Goal: Transaction & Acquisition: Obtain resource

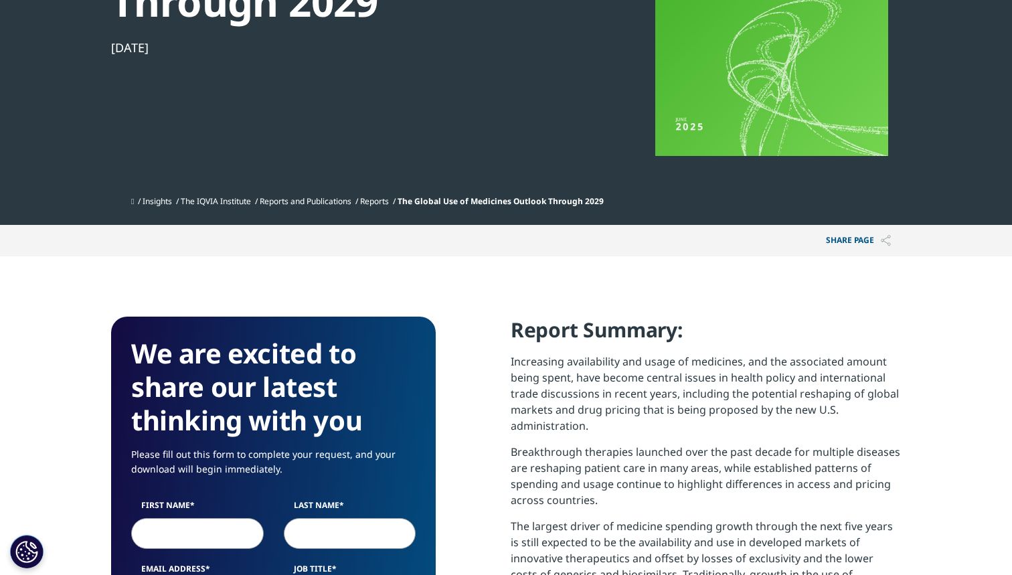
scroll to position [454, 0]
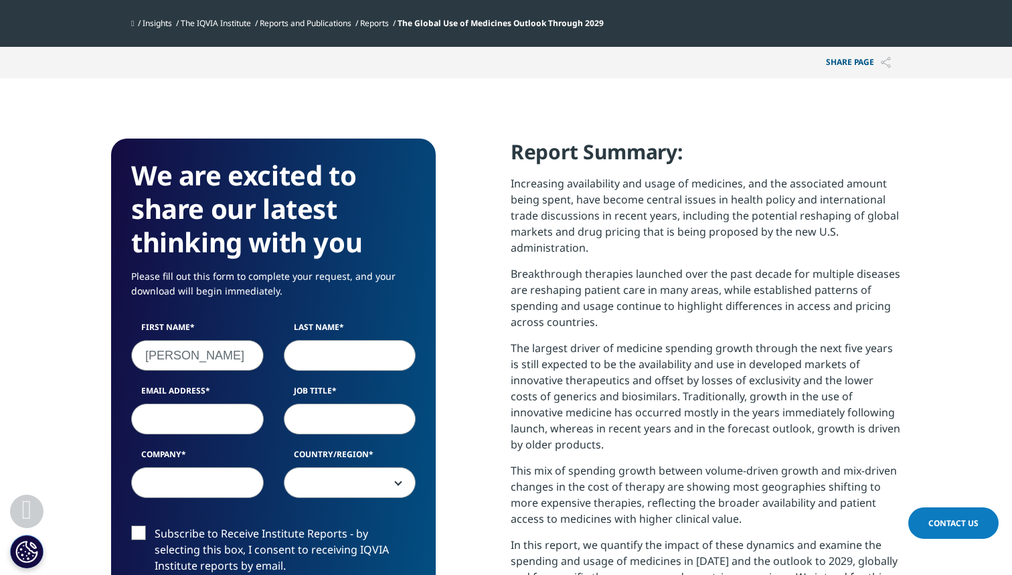
type input "Y"
type input "Z"
type input "Yiqing"
type input "Zheng"
type input "yiqing.zheng@duke.edu"
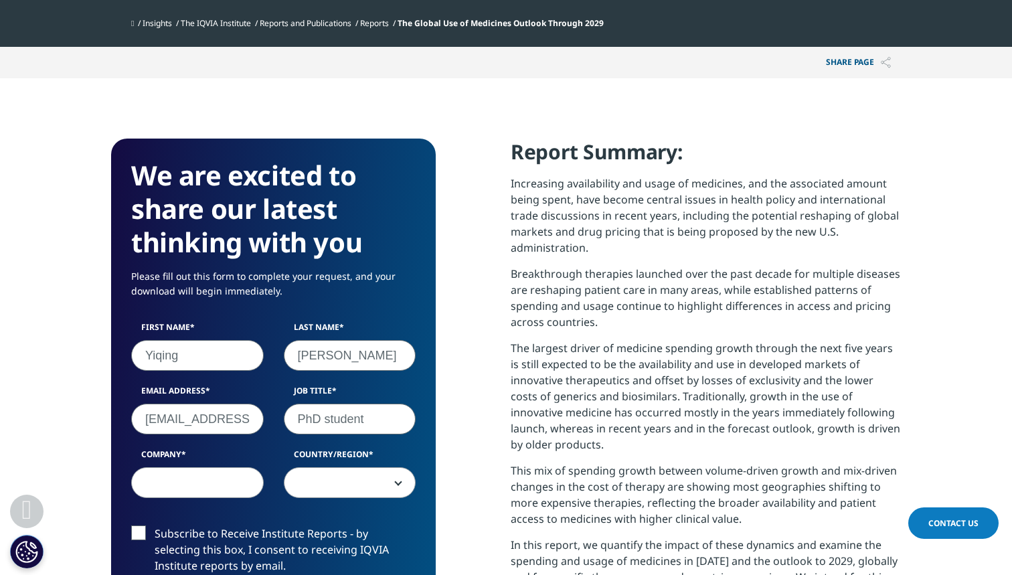
type input "PhD student"
type input "Duke University"
click at [312, 486] on span at bounding box center [349, 483] width 131 height 31
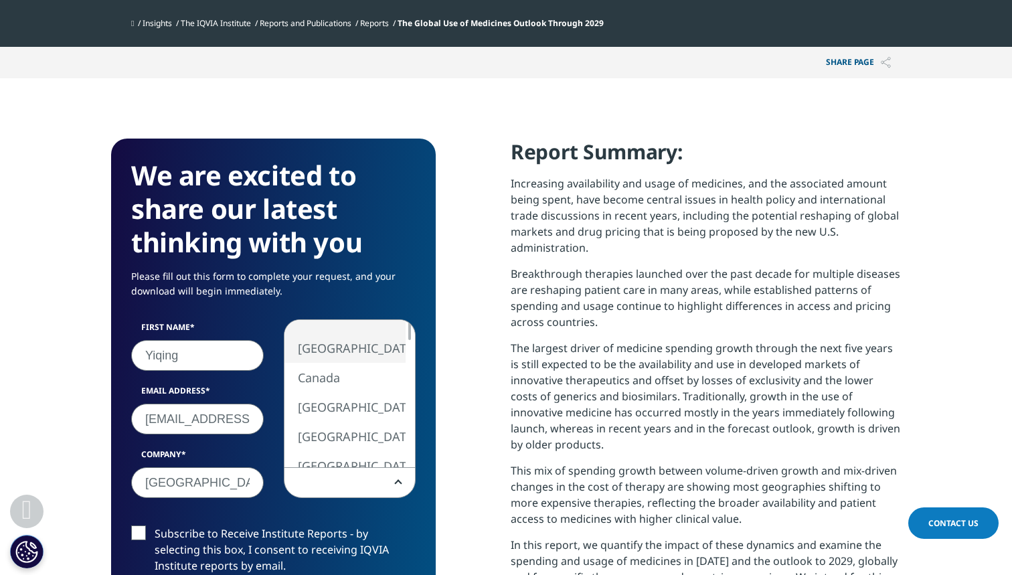
select select "[GEOGRAPHIC_DATA]"
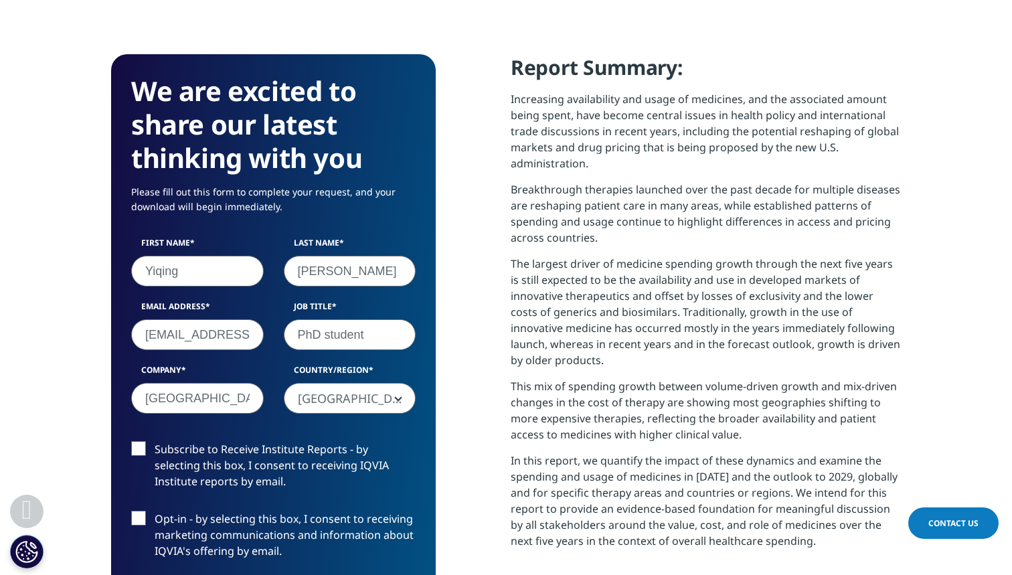
scroll to position [672, 0]
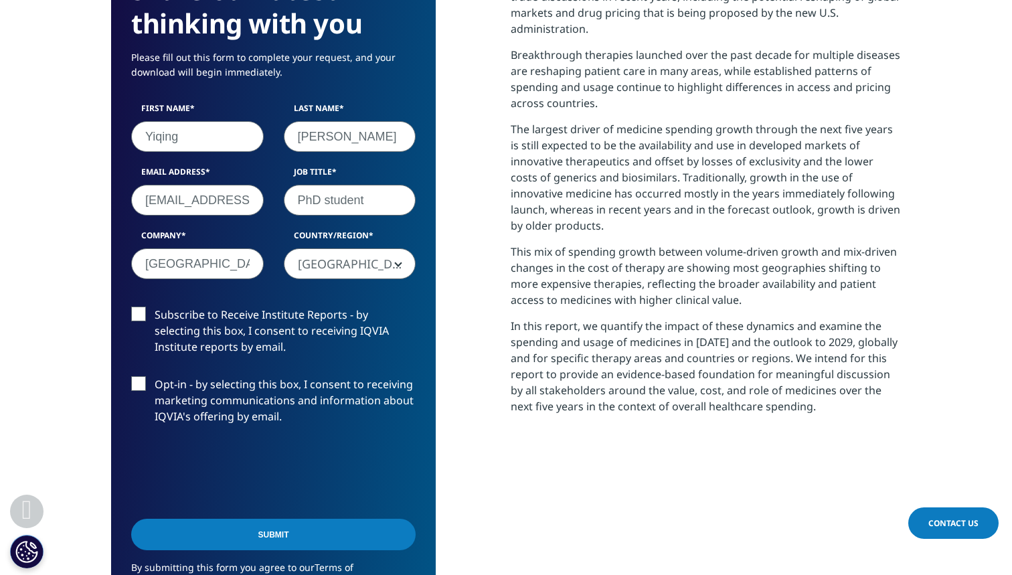
click at [209, 527] on input "Submit" at bounding box center [273, 534] width 284 height 31
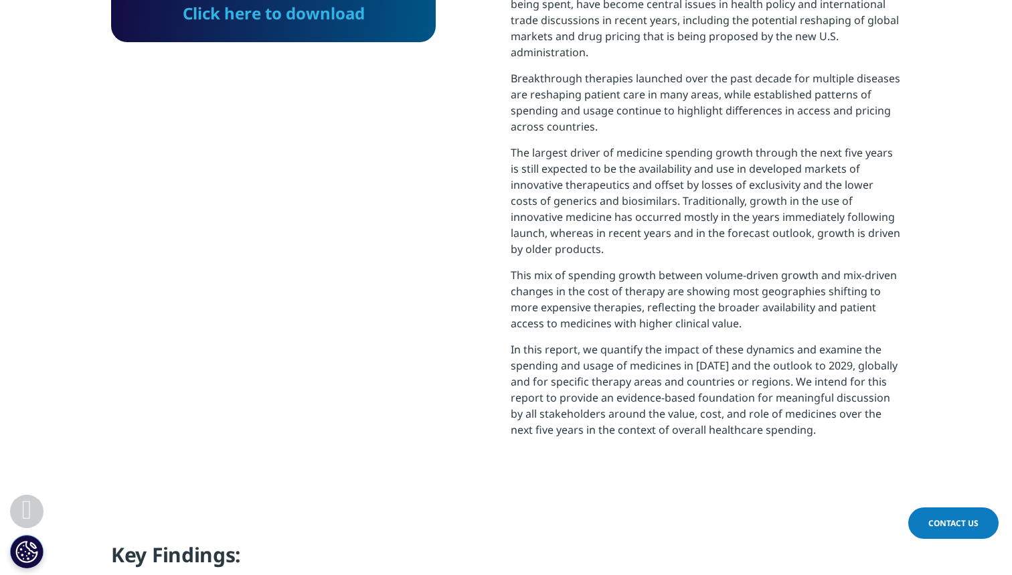
scroll to position [551, 0]
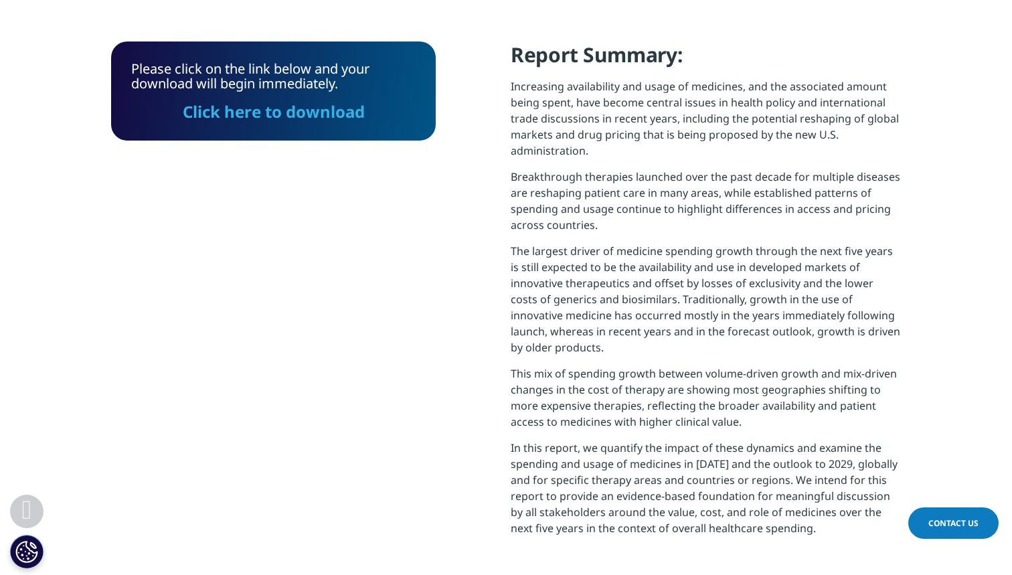
click at [326, 117] on link "Click here to download" at bounding box center [274, 111] width 182 height 22
